Goal: Check status: Check status

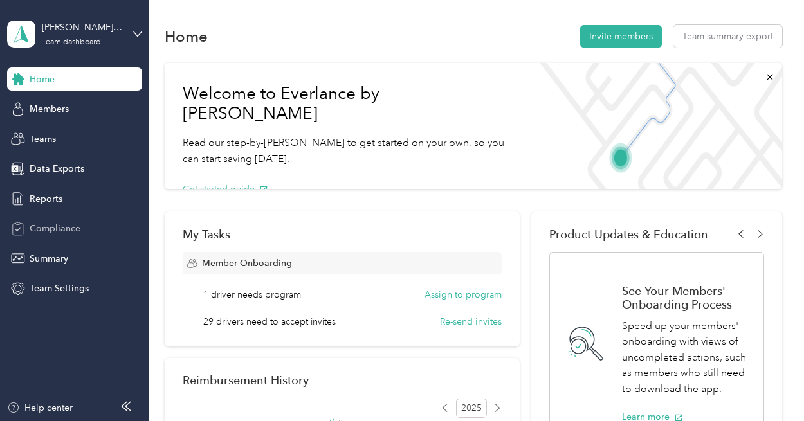
click at [60, 230] on span "Compliance" at bounding box center [55, 229] width 51 height 14
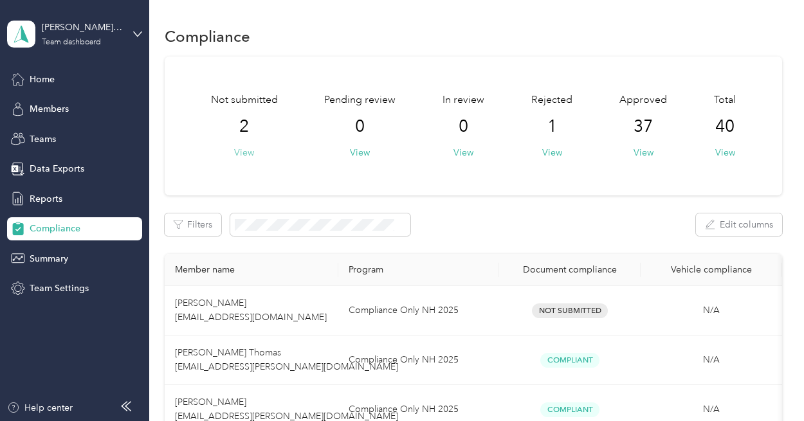
click at [235, 154] on button "View" at bounding box center [244, 153] width 20 height 14
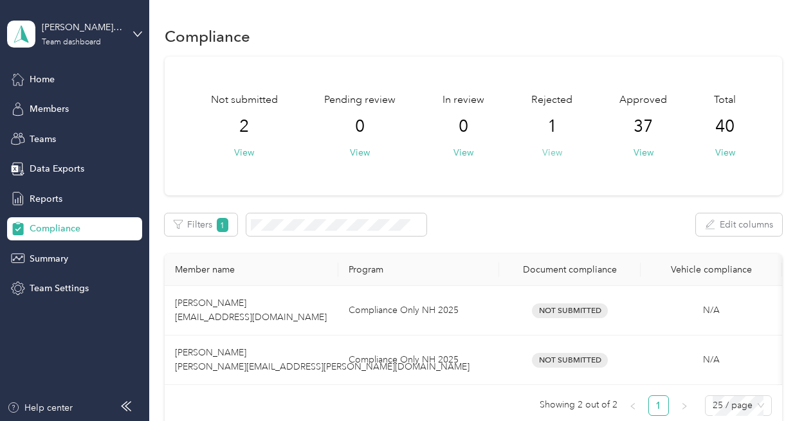
click at [554, 152] on button "View" at bounding box center [552, 153] width 20 height 14
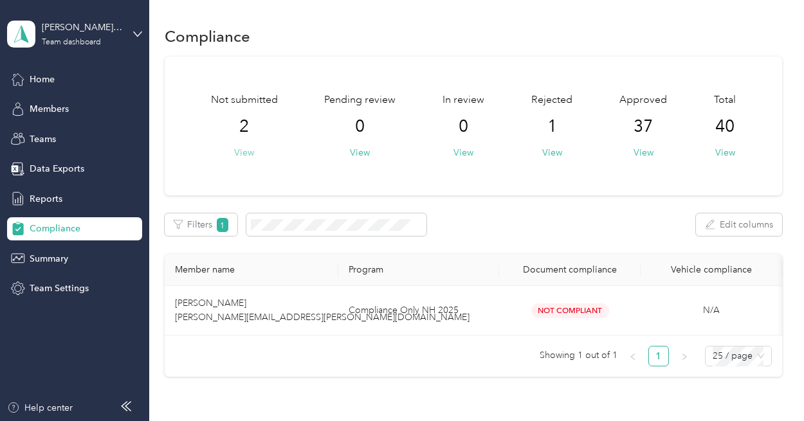
click at [237, 150] on button "View" at bounding box center [244, 153] width 20 height 14
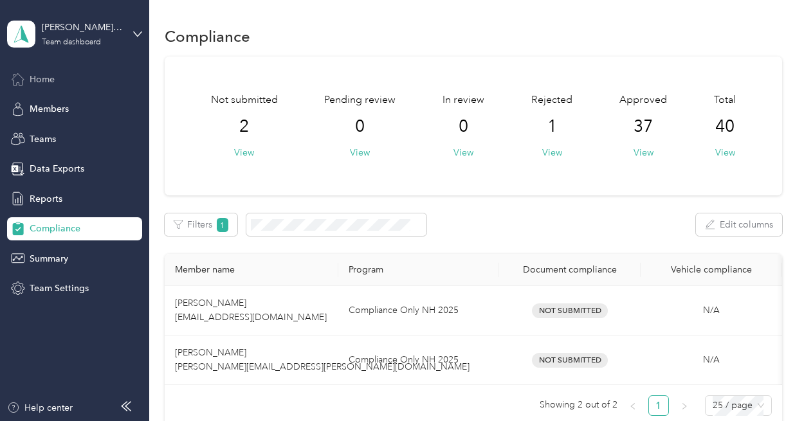
click at [50, 87] on div "Home" at bounding box center [74, 79] width 135 height 23
